Goal: Task Accomplishment & Management: Manage account settings

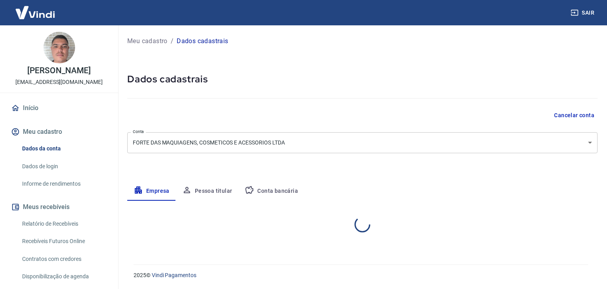
select select "RJ"
select select "business"
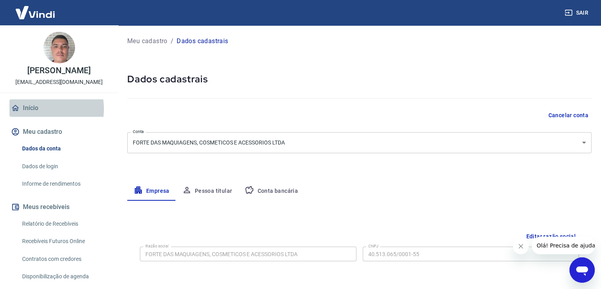
click at [36, 109] on link "Início" at bounding box center [58, 107] width 99 height 17
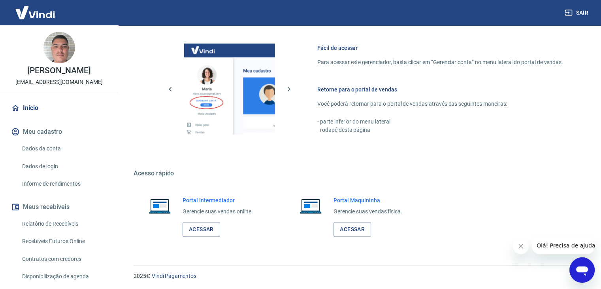
scroll to position [335, 0]
click at [204, 231] on link "Acessar" at bounding box center [202, 229] width 38 height 15
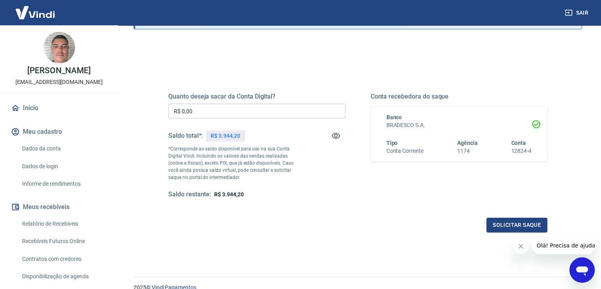
scroll to position [102, 0]
